Goal: Find specific page/section: Find specific page/section

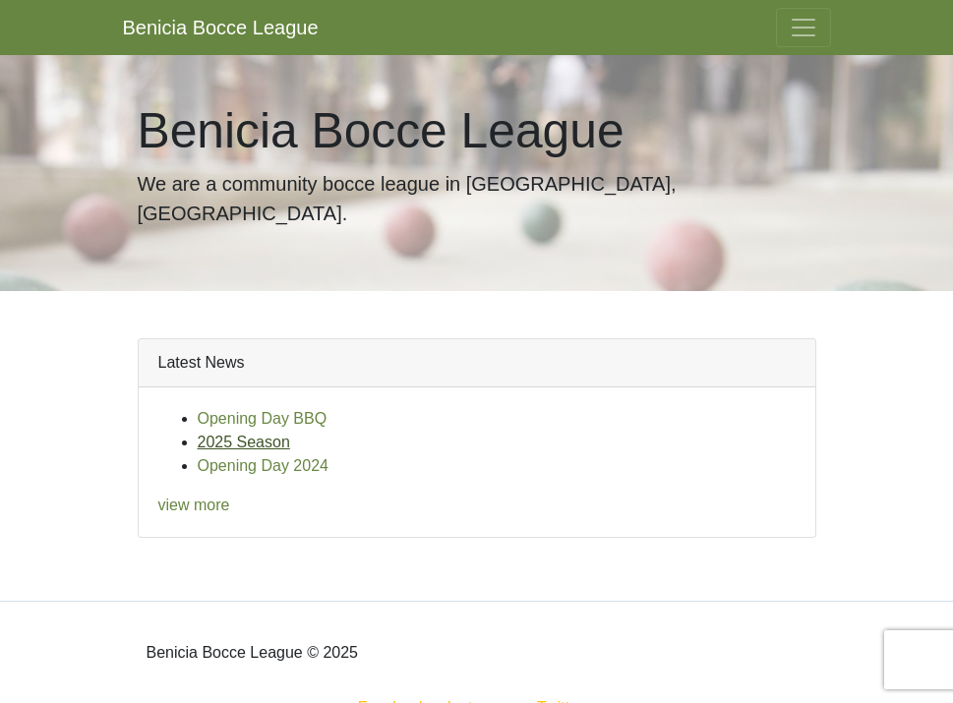
click at [254, 434] on link "2025 Season" at bounding box center [244, 442] width 92 height 17
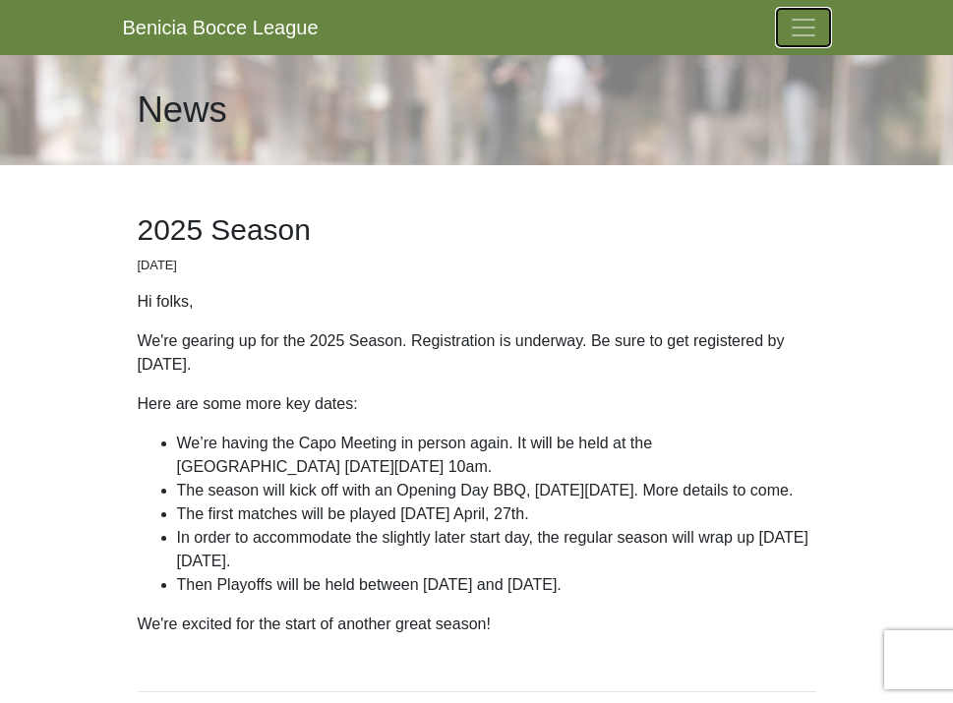
click at [799, 17] on span "Toggle navigation" at bounding box center [803, 27] width 29 height 29
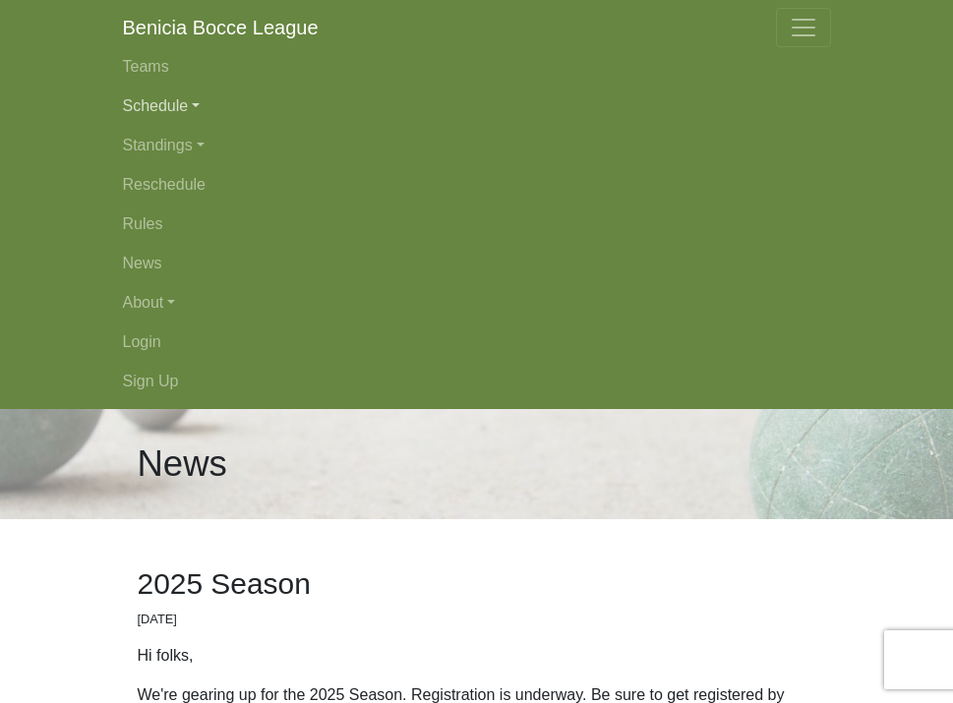
click at [160, 100] on link "Schedule" at bounding box center [477, 106] width 708 height 39
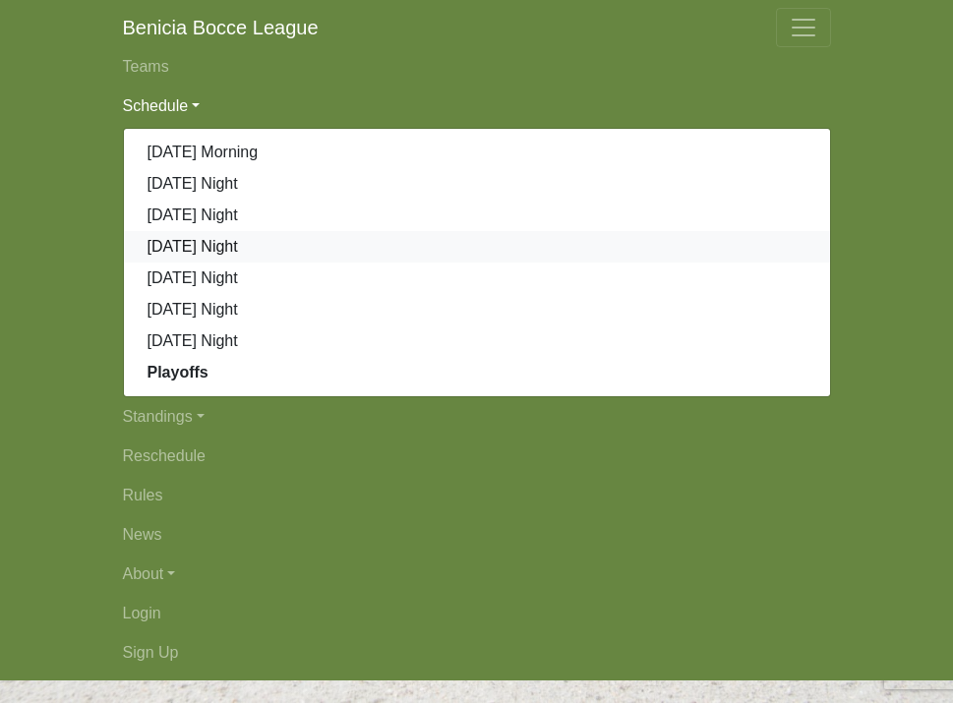
click at [195, 245] on link "[DATE] Night" at bounding box center [477, 246] width 706 height 31
